Goal: Navigation & Orientation: Find specific page/section

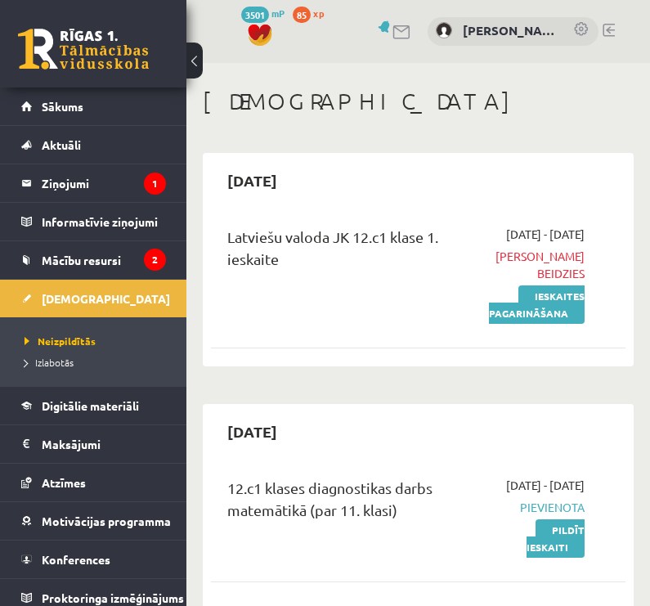
scroll to position [58, 0]
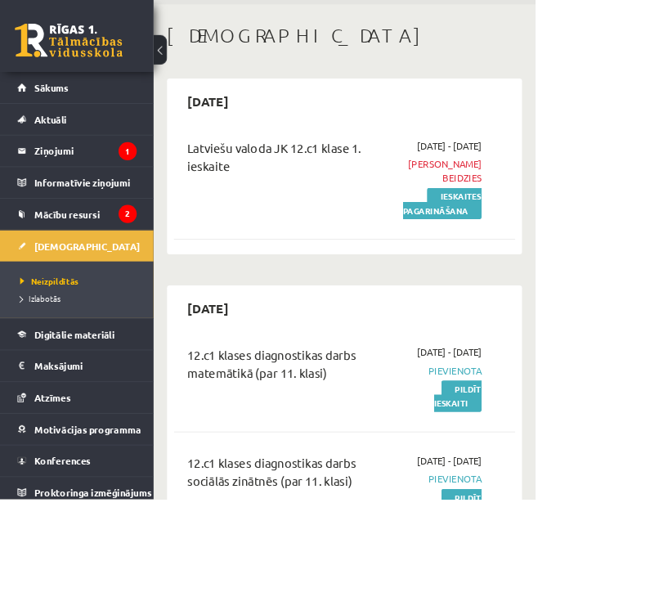
click at [55, 36] on link at bounding box center [83, 49] width 131 height 41
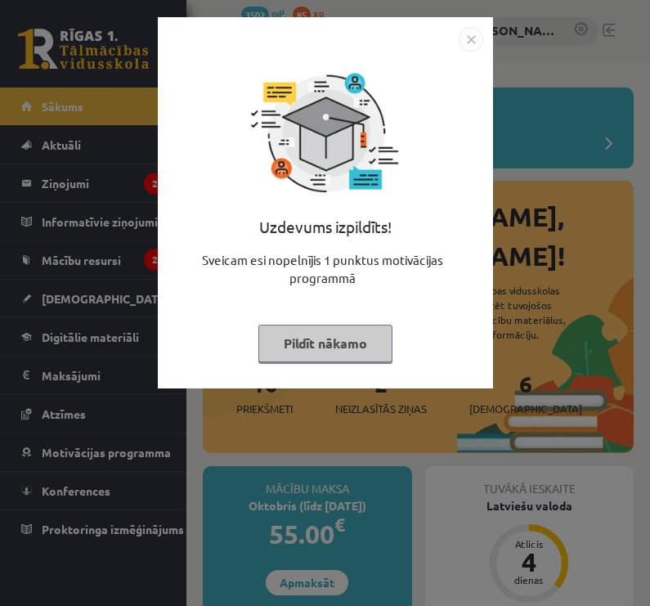
click at [482, 31] on img "Close" at bounding box center [471, 39] width 25 height 25
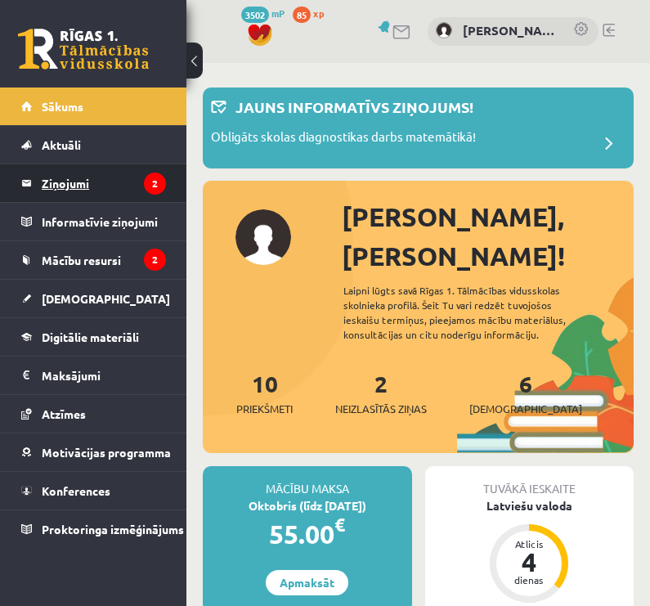
click at [47, 181] on legend "Ziņojumi 2" at bounding box center [104, 183] width 124 height 38
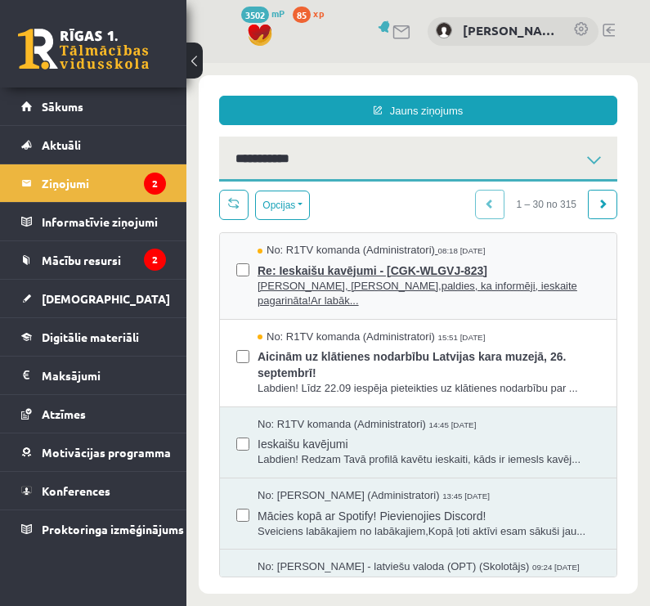
click at [293, 267] on span "Re: Ieskaišu kavējumi - [CGK-WLGVJ-823]" at bounding box center [429, 268] width 343 height 20
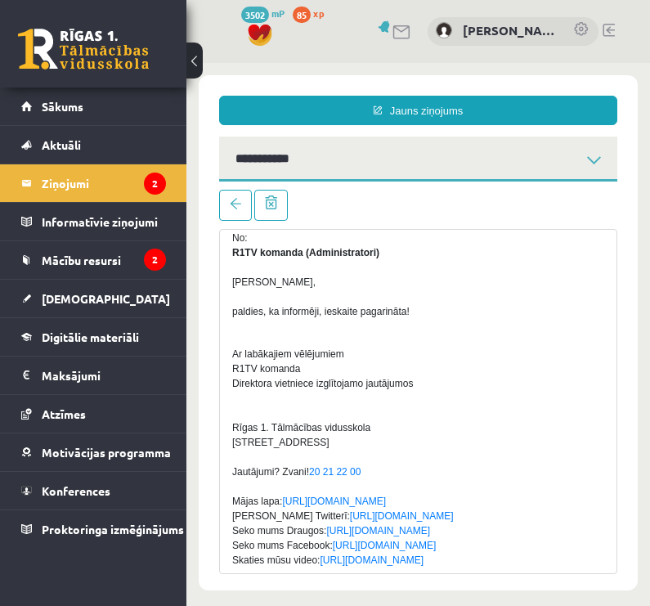
scroll to position [119, 0]
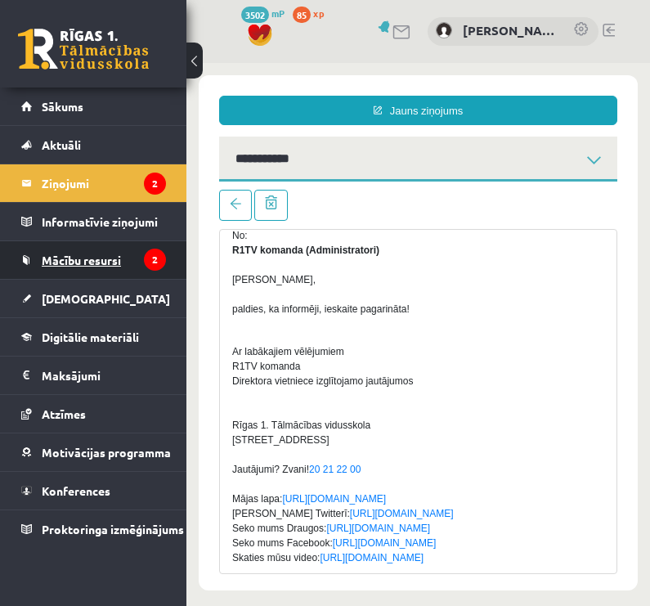
click at [114, 254] on span "Mācību resursi" at bounding box center [81, 260] width 79 height 15
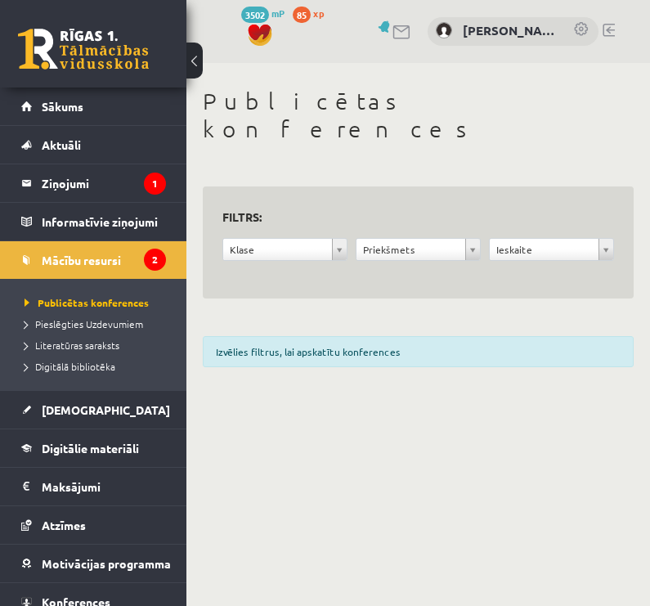
click at [243, 336] on div "Izvēlies filtrus, lai apskatītu konferences" at bounding box center [418, 351] width 431 height 31
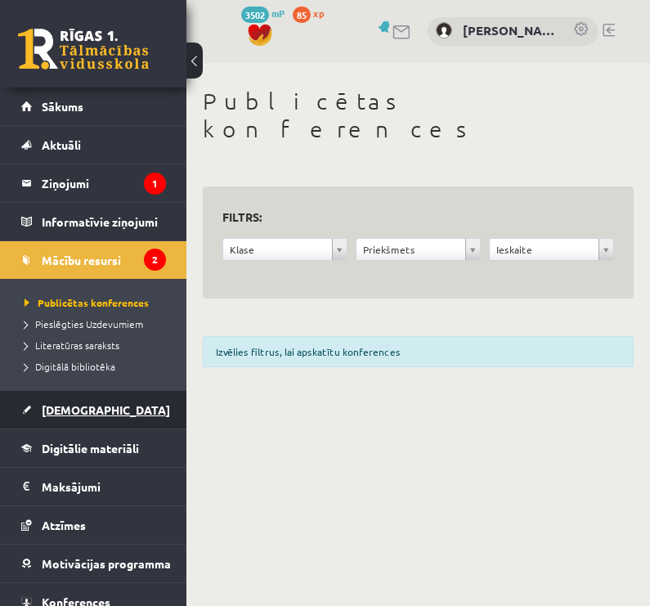
click at [49, 393] on link "[DEMOGRAPHIC_DATA]" at bounding box center [93, 410] width 145 height 38
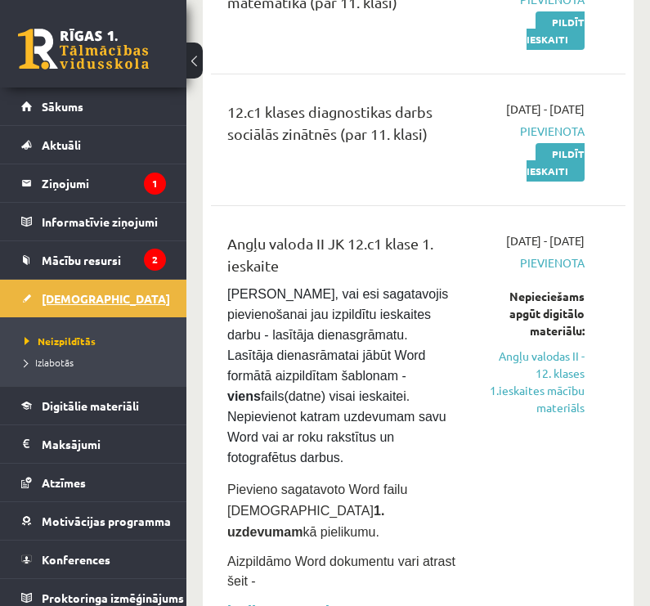
scroll to position [488, 0]
